Goal: Transaction & Acquisition: Book appointment/travel/reservation

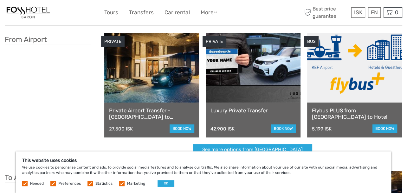
scroll to position [63, 0]
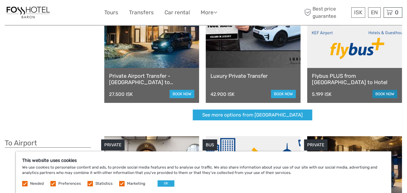
click at [380, 95] on link "book now" at bounding box center [384, 94] width 25 height 8
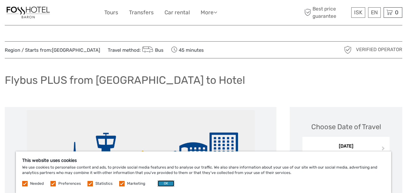
click at [162, 183] on button "OK" at bounding box center [166, 183] width 17 height 6
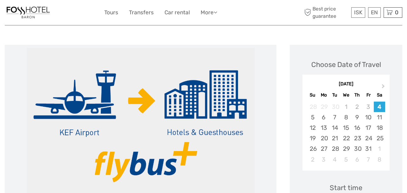
scroll to position [63, 0]
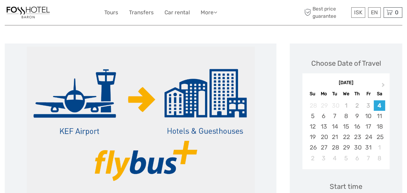
click at [383, 80] on div "[DATE]" at bounding box center [345, 83] width 87 height 7
click at [383, 83] on span "Next Month" at bounding box center [383, 85] width 0 height 9
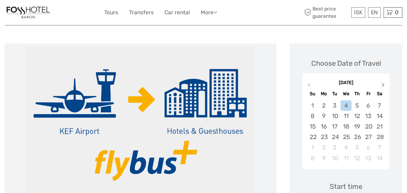
click at [383, 83] on span "Next Month" at bounding box center [383, 85] width 0 height 9
click at [382, 105] on div "4" at bounding box center [379, 105] width 11 height 10
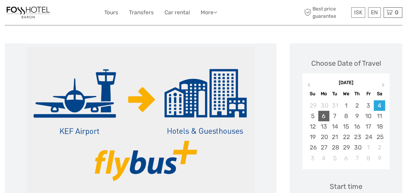
click at [321, 116] on div "6" at bounding box center [323, 116] width 11 height 10
click at [381, 104] on div "4" at bounding box center [379, 105] width 11 height 10
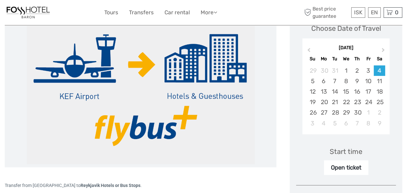
scroll to position [158, 0]
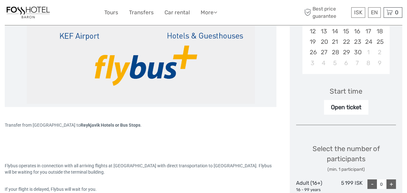
click at [355, 108] on div "Open ticket" at bounding box center [346, 107] width 44 height 15
click at [344, 93] on div "Start time" at bounding box center [346, 91] width 33 height 10
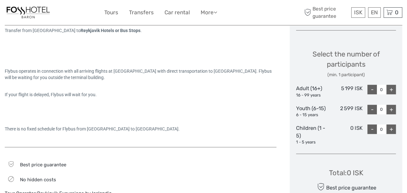
scroll to position [254, 0]
click at [392, 87] on div "+" at bounding box center [391, 89] width 10 height 10
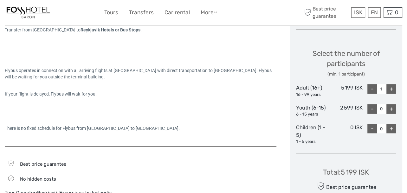
click at [392, 87] on div "+" at bounding box center [391, 89] width 10 height 10
type input "2"
click at [391, 108] on div "+" at bounding box center [391, 109] width 10 height 10
type input "1"
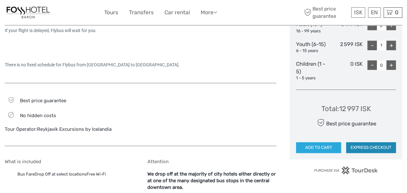
click at [364, 147] on button "EXPRESS CHECKOUT" at bounding box center [371, 147] width 50 height 11
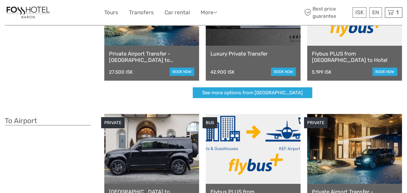
scroll to position [32, 0]
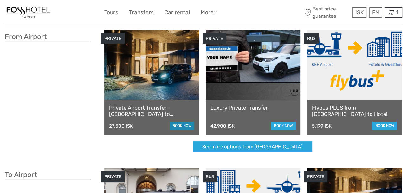
click at [179, 126] on link "book now" at bounding box center [182, 125] width 25 height 8
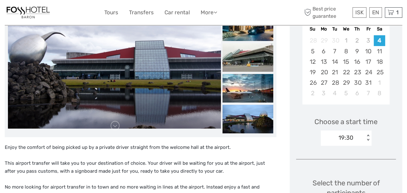
scroll to position [95, 0]
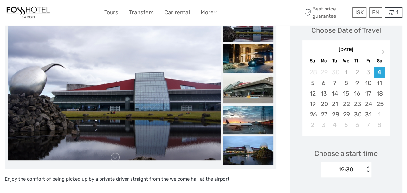
click at [259, 97] on img at bounding box center [247, 89] width 51 height 29
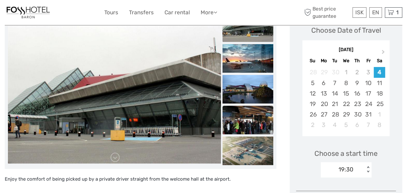
click at [253, 127] on img at bounding box center [247, 120] width 51 height 29
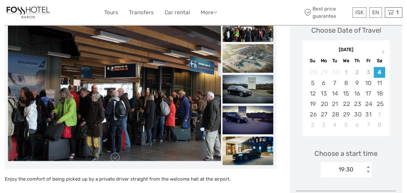
click at [251, 136] on img at bounding box center [247, 150] width 51 height 29
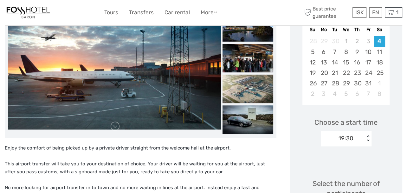
click at [366, 146] on div "19:30 < >" at bounding box center [346, 138] width 51 height 15
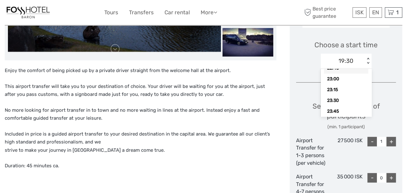
scroll to position [161, 0]
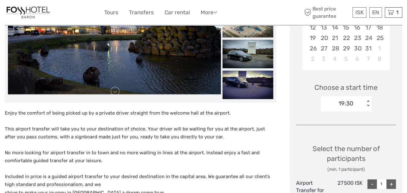
click at [368, 100] on div "< >" at bounding box center [367, 103] width 5 height 7
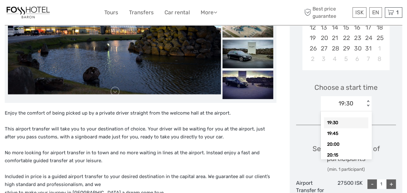
click at [368, 100] on div "< >" at bounding box center [367, 103] width 5 height 7
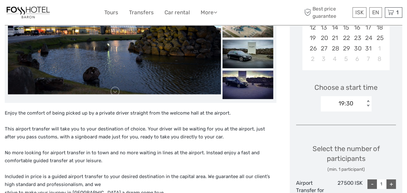
click at [368, 100] on div "< >" at bounding box center [367, 103] width 5 height 7
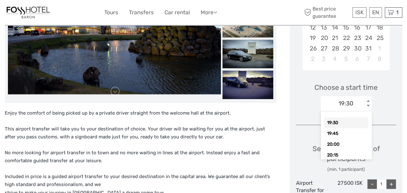
click at [368, 100] on div "< >" at bounding box center [367, 103] width 5 height 7
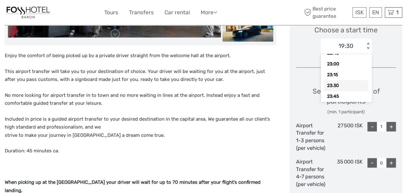
scroll to position [256, 0]
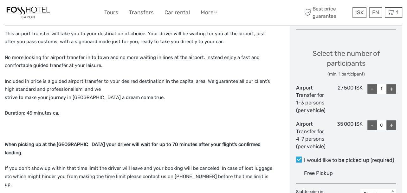
drag, startPoint x: 132, startPoint y: 151, endPoint x: 282, endPoint y: 122, distance: 152.7
click at [145, 148] on p "When picking up at the Keflavik International Airport your driver will wait for…" at bounding box center [141, 148] width 272 height 16
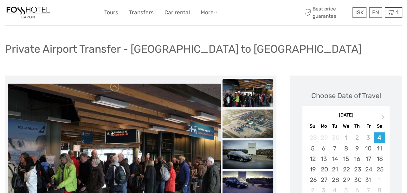
scroll to position [63, 0]
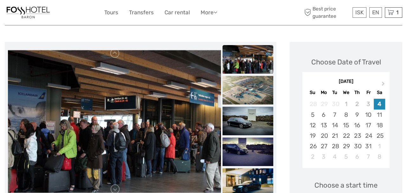
click at [379, 106] on div "4" at bounding box center [379, 104] width 11 height 10
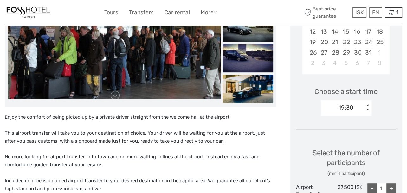
scroll to position [158, 0]
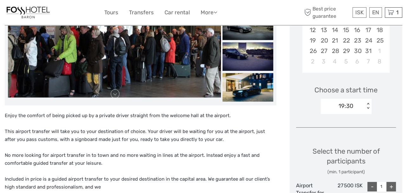
click at [368, 101] on div "19:30 < >" at bounding box center [346, 106] width 51 height 15
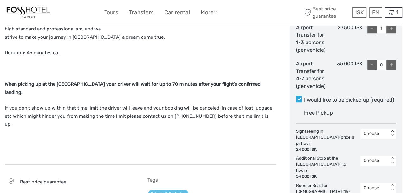
scroll to position [317, 0]
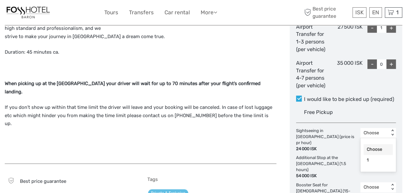
click at [392, 130] on div "< >" at bounding box center [392, 132] width 5 height 7
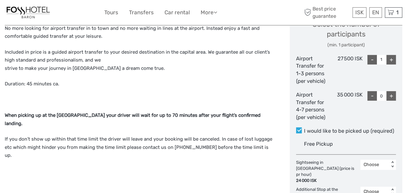
click at [389, 57] on div "+" at bounding box center [391, 60] width 10 height 10
type input "3"
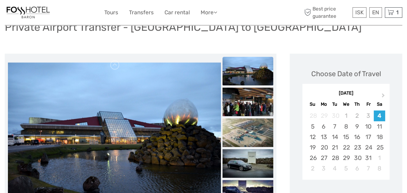
scroll to position [32, 0]
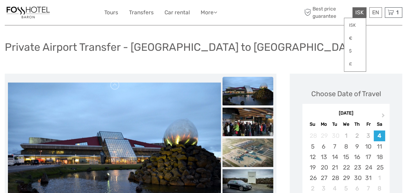
click at [359, 15] on div "ISK ISK € $ £" at bounding box center [359, 12] width 14 height 10
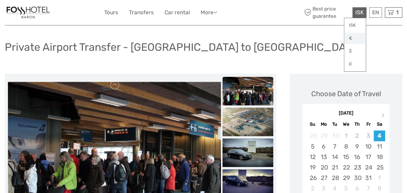
click at [356, 37] on link "€" at bounding box center [355, 38] width 22 height 11
click at [348, 39] on link "€" at bounding box center [355, 38] width 22 height 11
click at [350, 37] on link "€" at bounding box center [355, 38] width 22 height 11
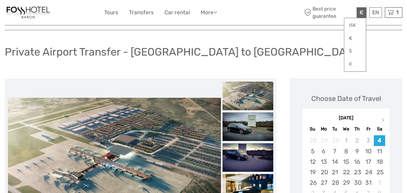
scroll to position [0, 0]
